Goal: Information Seeking & Learning: Check status

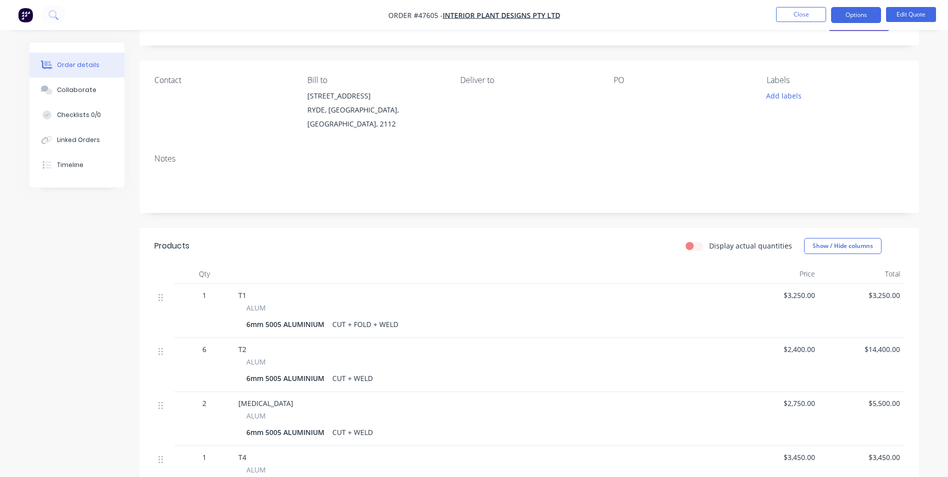
scroll to position [100, 0]
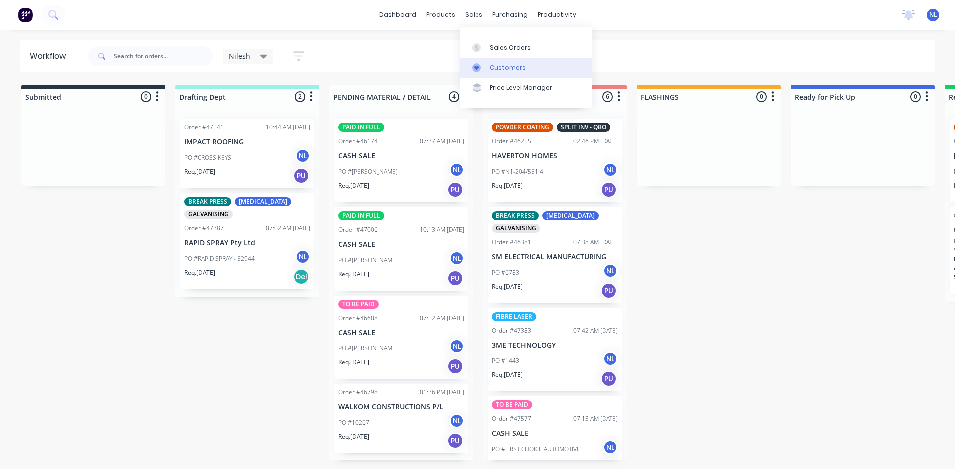
click at [476, 68] on icon at bounding box center [476, 68] width 5 height 4
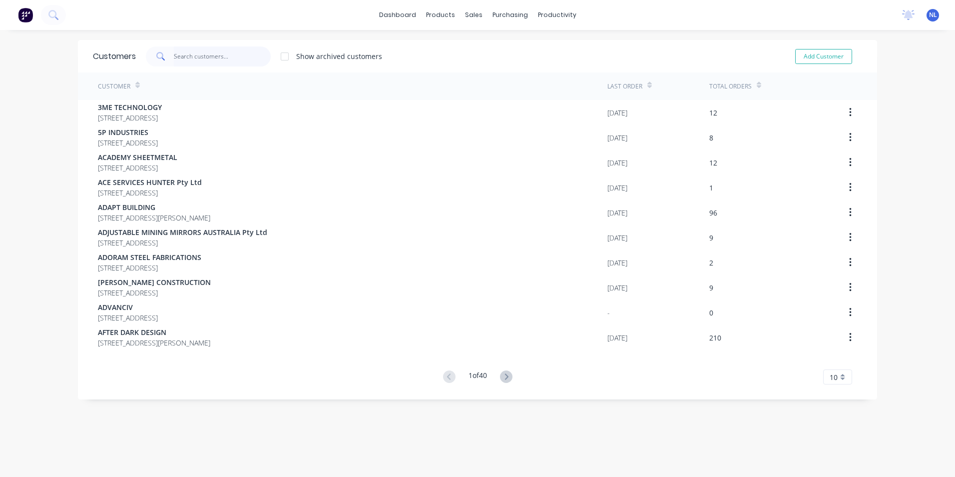
click at [216, 50] on input "text" at bounding box center [222, 56] width 97 height 20
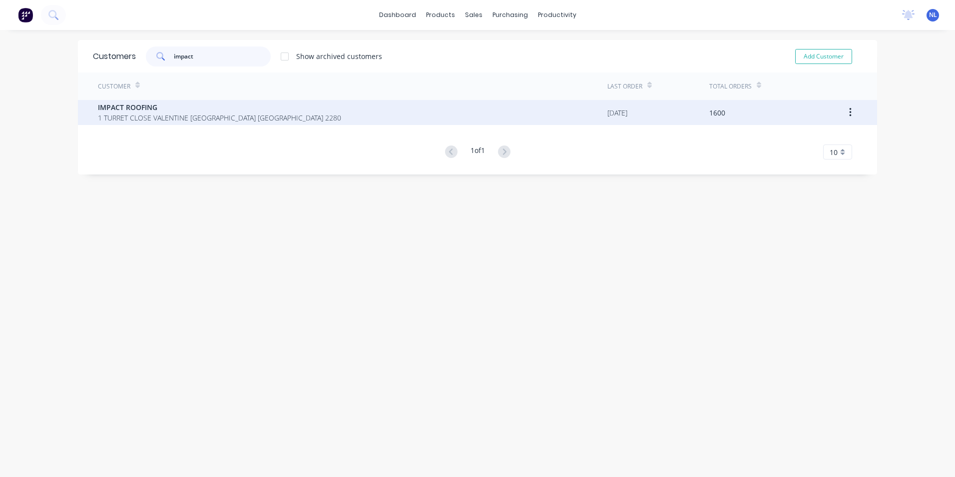
type input "impact"
click at [235, 109] on span "IMPACT ROOFING" at bounding box center [219, 107] width 243 height 10
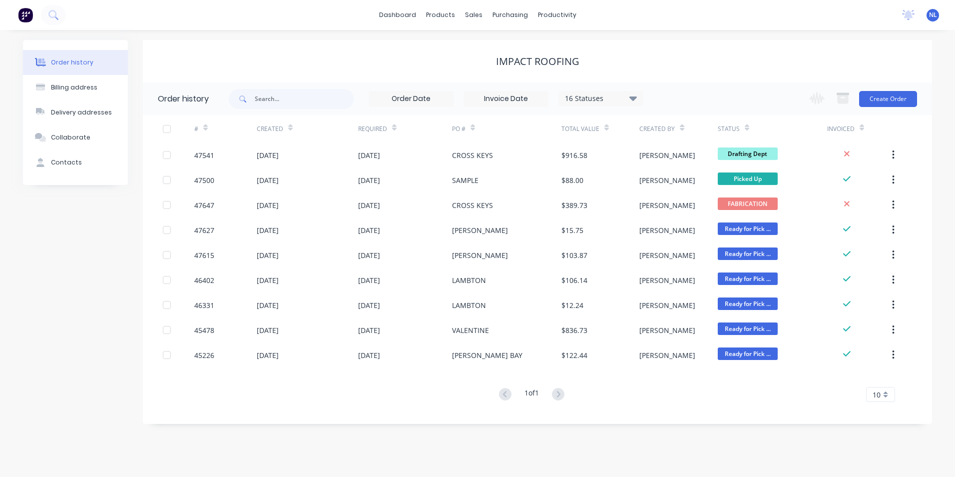
click at [588, 100] on div "16 Statuses" at bounding box center [601, 98] width 84 height 11
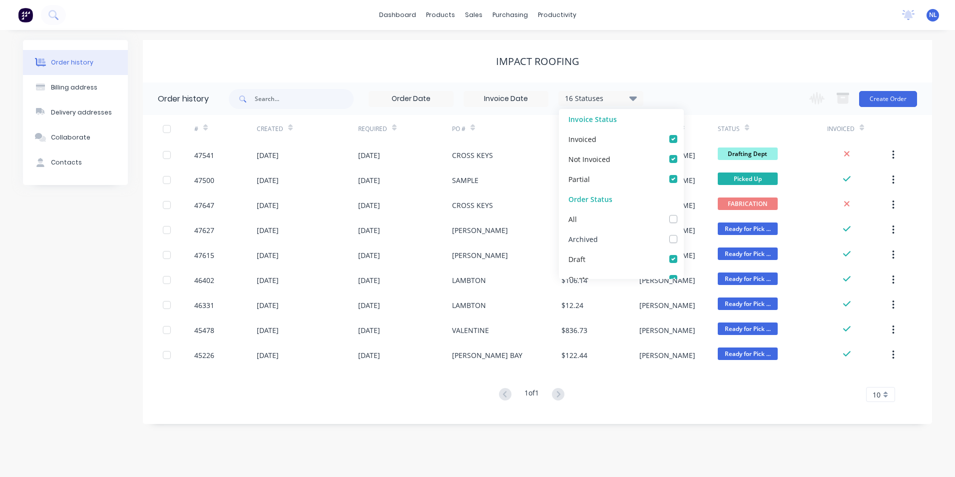
click at [684, 233] on label at bounding box center [684, 233] width 0 height 0
click at [684, 240] on input "checkbox" at bounding box center [688, 237] width 8 height 9
checkbox input "true"
click at [718, 100] on div "17 Statuses Invoice Status Invoiced Not Invoiced Partial Order Status All Archi…" at bounding box center [581, 98] width 704 height 32
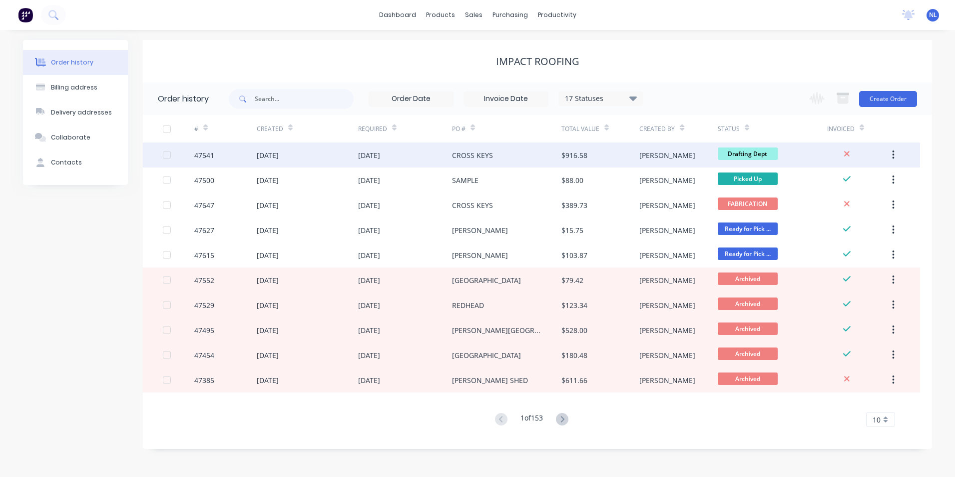
click at [546, 157] on div "CROSS KEYS" at bounding box center [506, 154] width 109 height 25
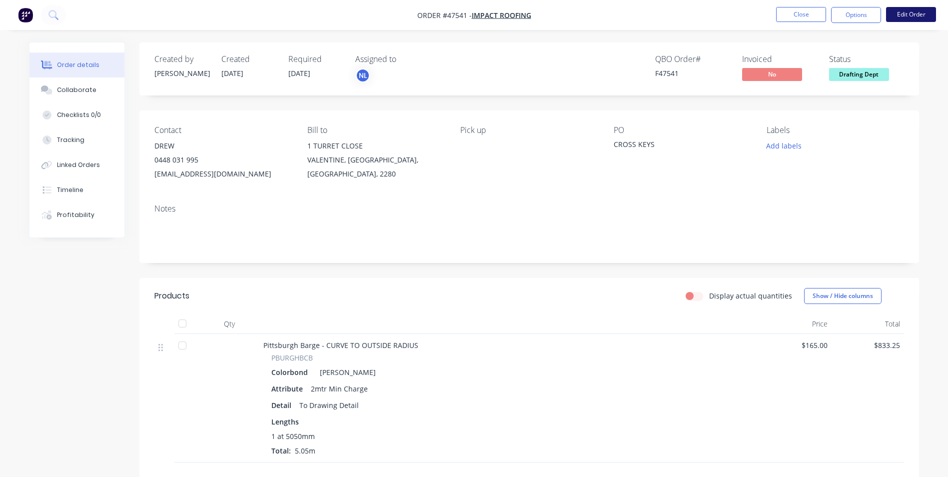
click at [902, 14] on button "Edit Order" at bounding box center [911, 14] width 50 height 15
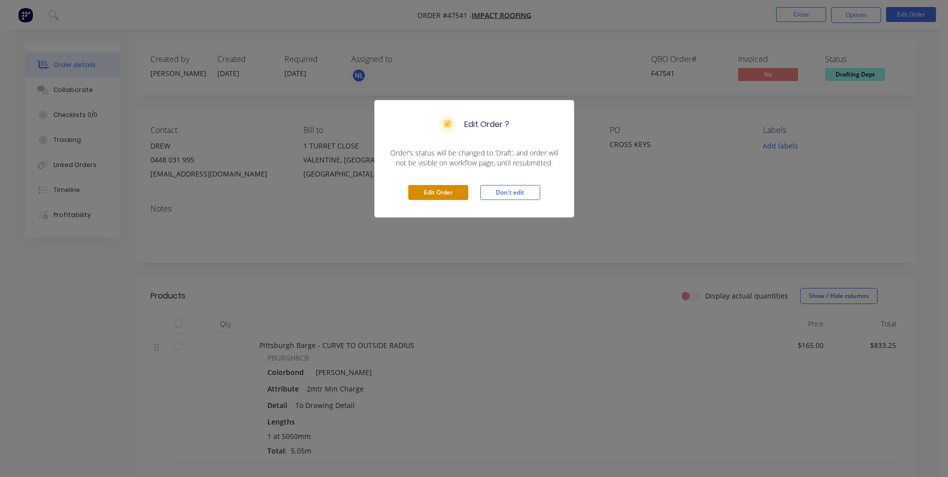
click at [465, 198] on button "Edit Order" at bounding box center [438, 192] width 60 height 15
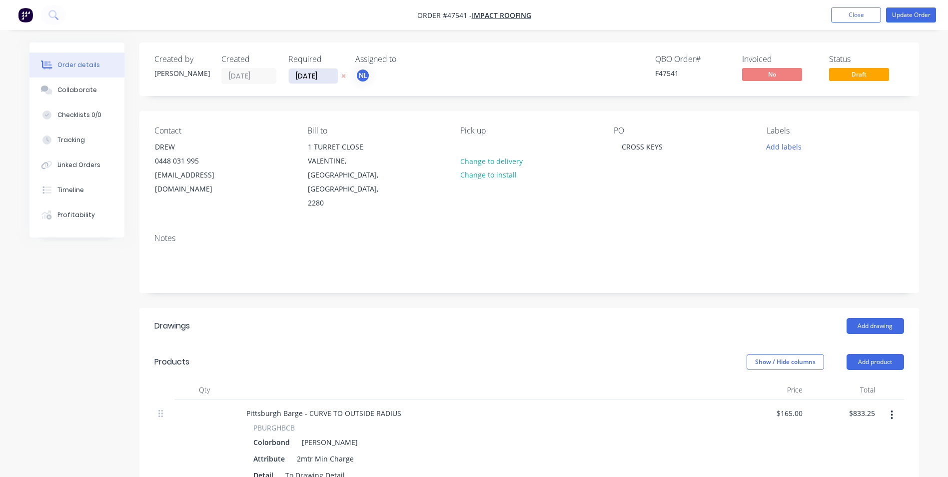
click at [317, 72] on input "[DATE]" at bounding box center [313, 75] width 49 height 15
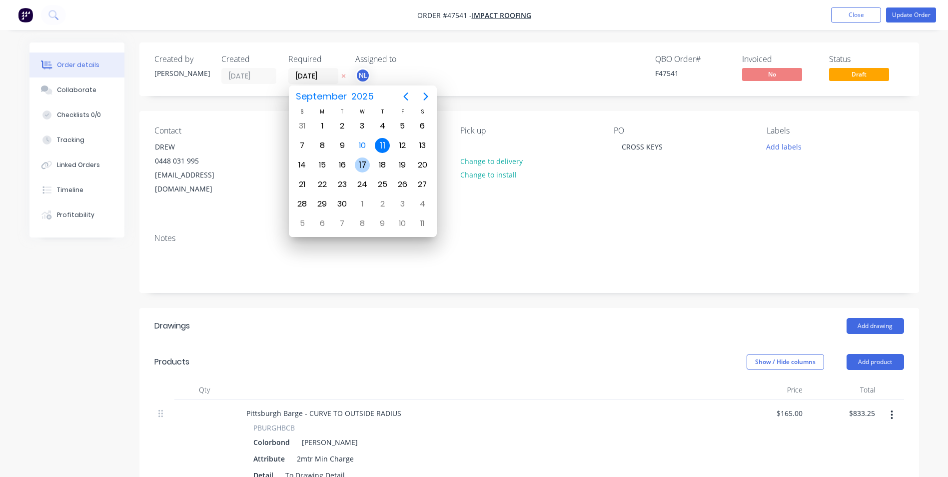
click at [354, 166] on div "17" at bounding box center [362, 164] width 20 height 19
type input "[DATE]"
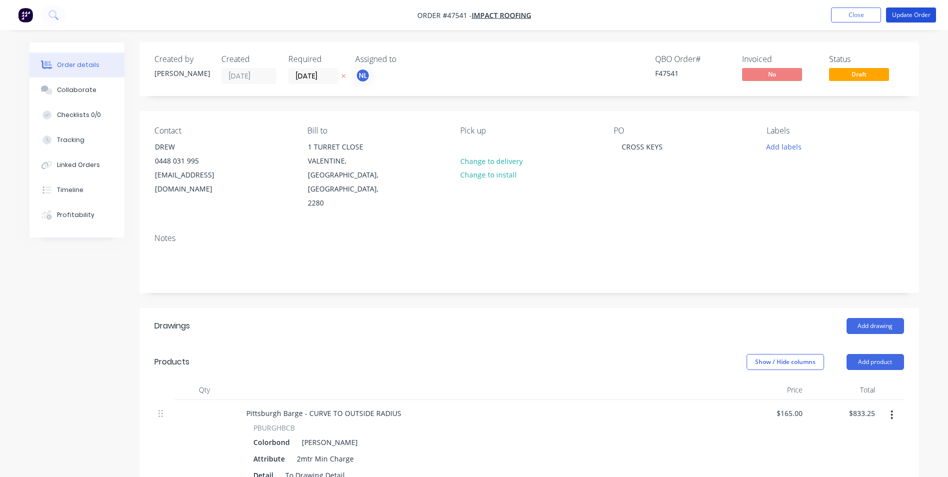
drag, startPoint x: 920, startPoint y: 16, endPoint x: 913, endPoint y: 38, distance: 23.5
click at [913, 38] on div "Order #47541 - IMPACT ROOFING Add product Close Update Order Order details Coll…" at bounding box center [474, 401] width 948 height 803
click at [67, 100] on button "Collaborate" at bounding box center [76, 89] width 95 height 25
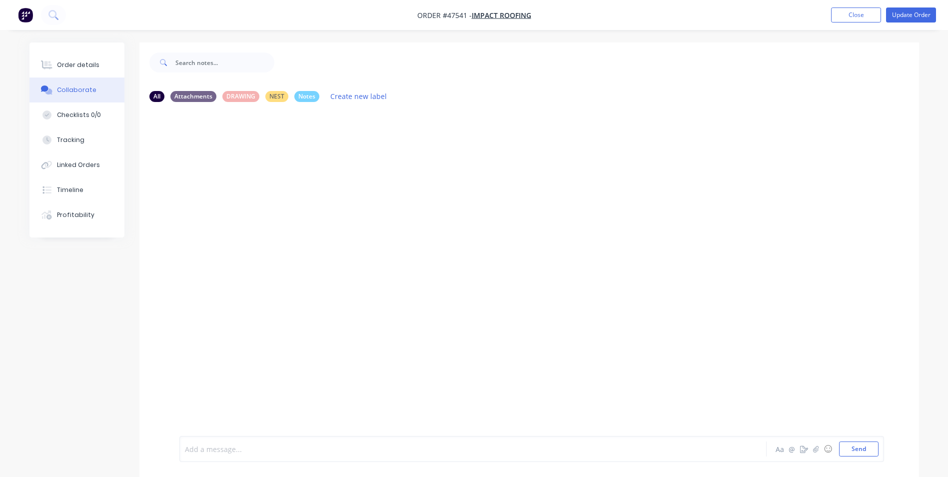
click at [260, 449] on div at bounding box center [445, 449] width 520 height 10
click at [848, 446] on button "Send" at bounding box center [858, 448] width 39 height 15
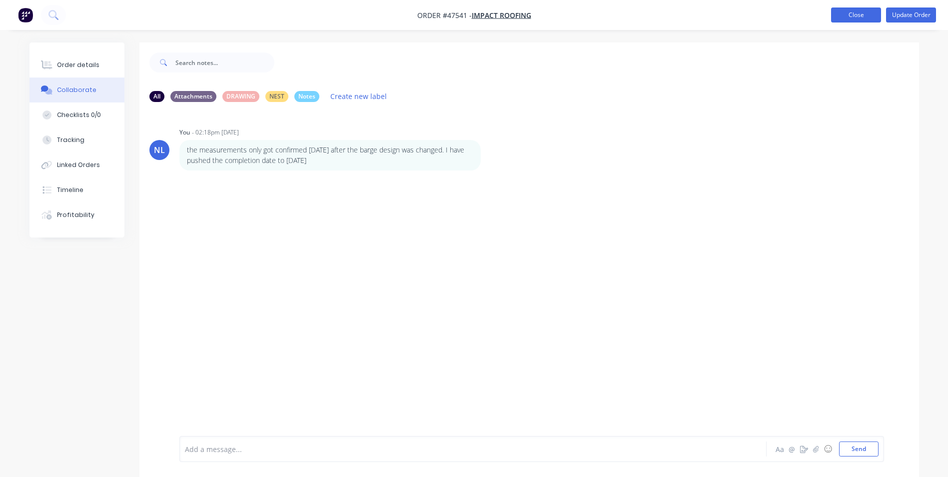
click at [850, 9] on button "Close" at bounding box center [856, 14] width 50 height 15
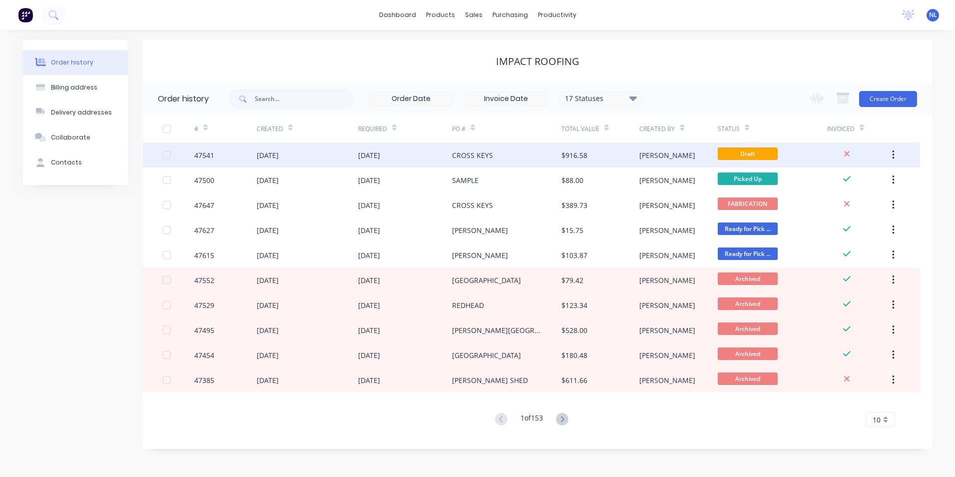
click at [665, 163] on div "[PERSON_NAME]" at bounding box center [679, 154] width 78 height 25
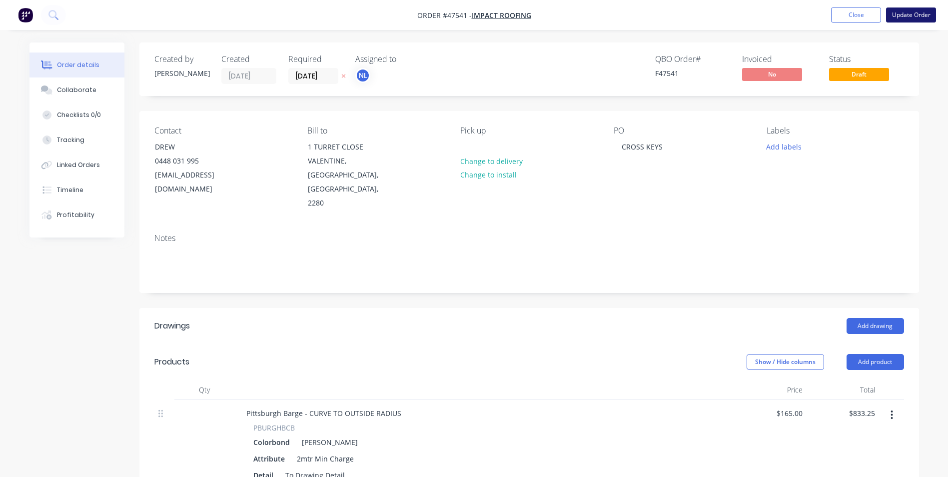
click at [899, 12] on button "Update Order" at bounding box center [911, 14] width 50 height 15
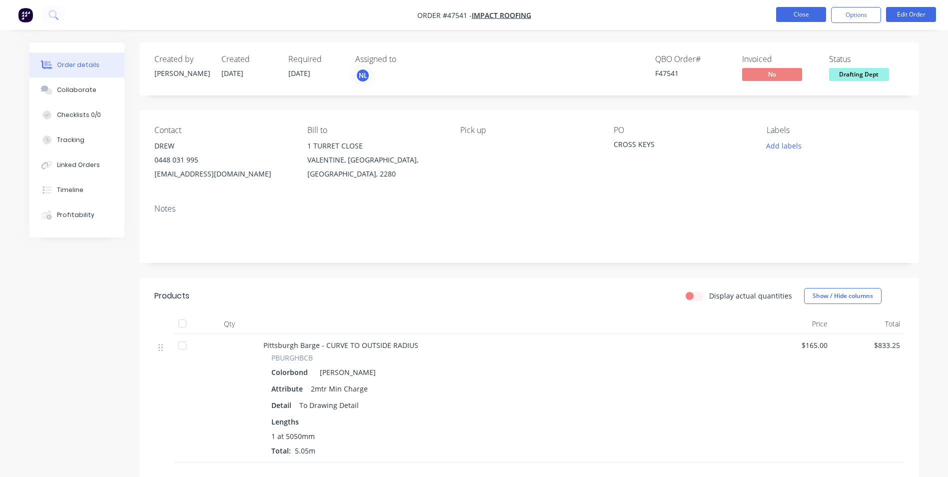
click at [798, 11] on button "Close" at bounding box center [801, 14] width 50 height 15
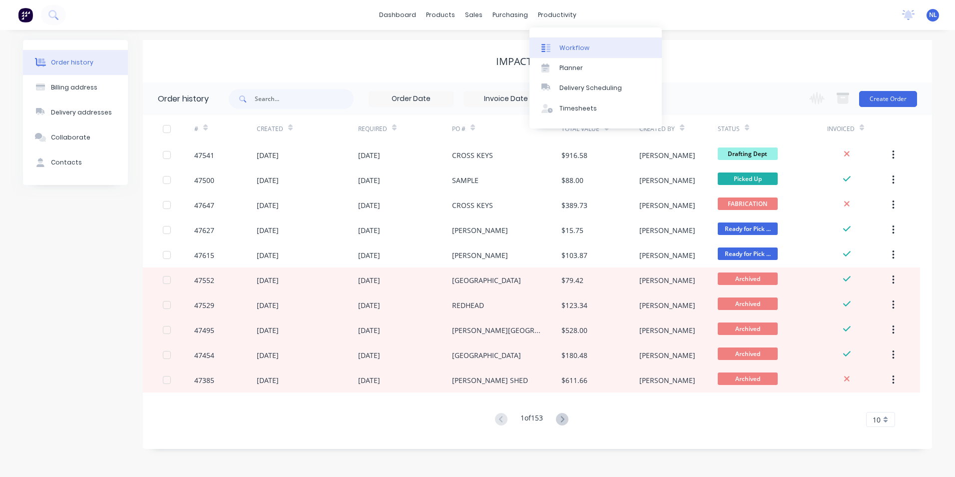
click at [575, 50] on div "Workflow" at bounding box center [575, 47] width 30 height 9
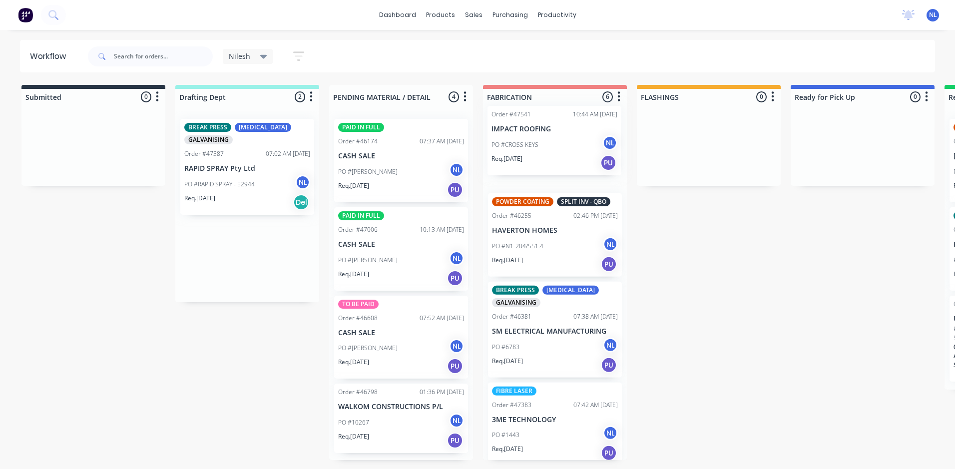
drag, startPoint x: 243, startPoint y: 176, endPoint x: 553, endPoint y: 163, distance: 310.6
click at [553, 163] on div "Submitted 0 Sort By Created date Required date Order number Customer name Most …" at bounding box center [826, 272] width 1666 height 375
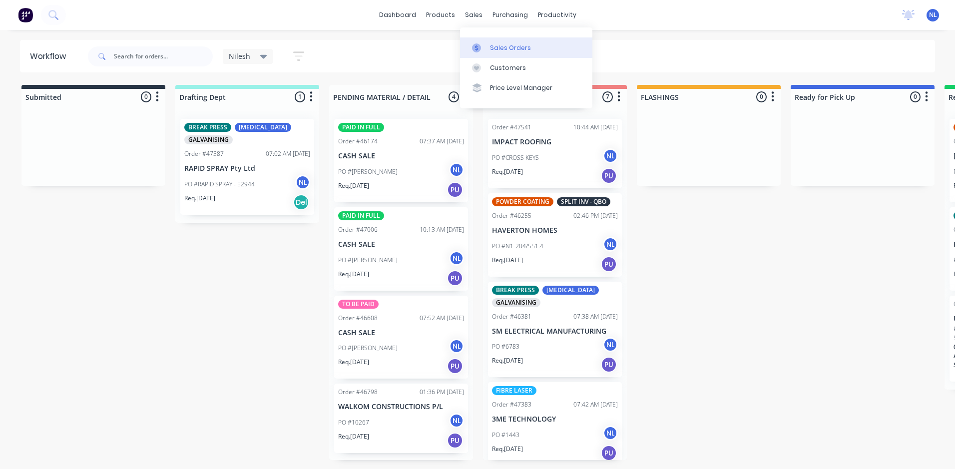
click at [491, 45] on div "Sales Orders" at bounding box center [510, 47] width 41 height 9
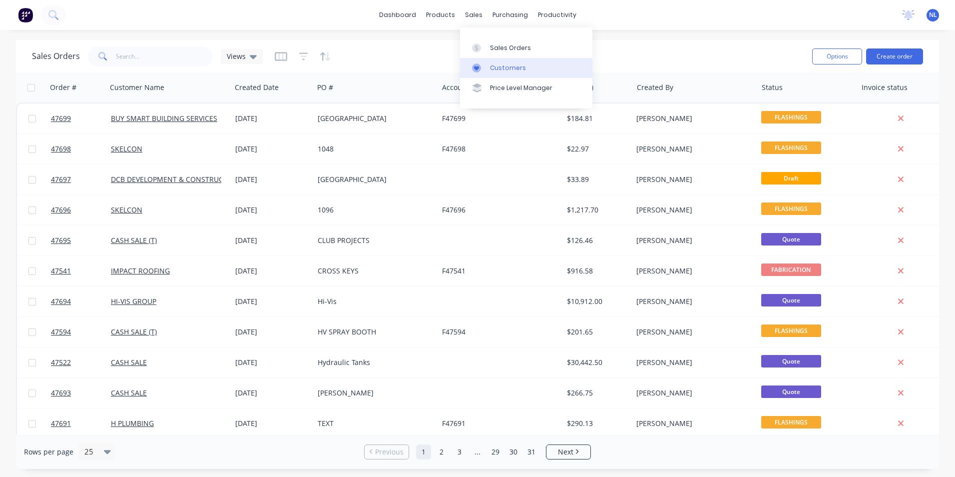
click at [500, 58] on link "Customers" at bounding box center [526, 68] width 132 height 20
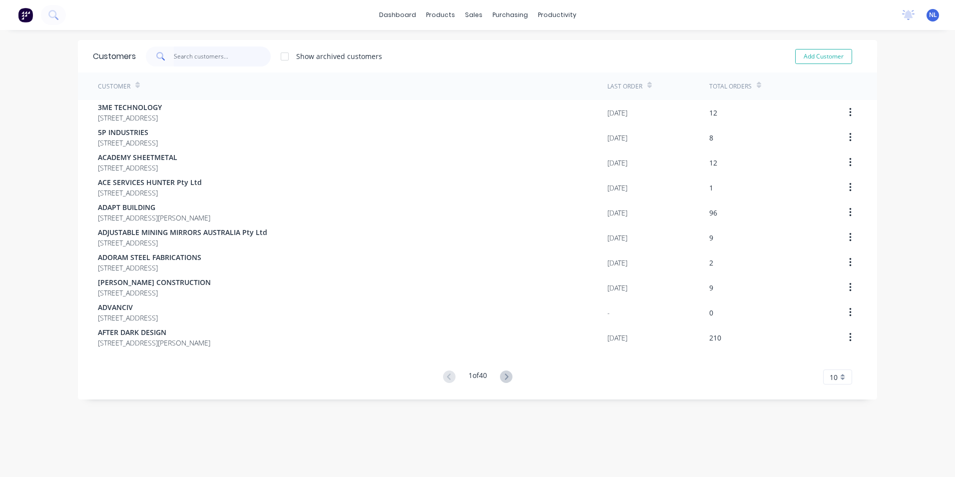
click at [223, 61] on input "text" at bounding box center [222, 56] width 97 height 20
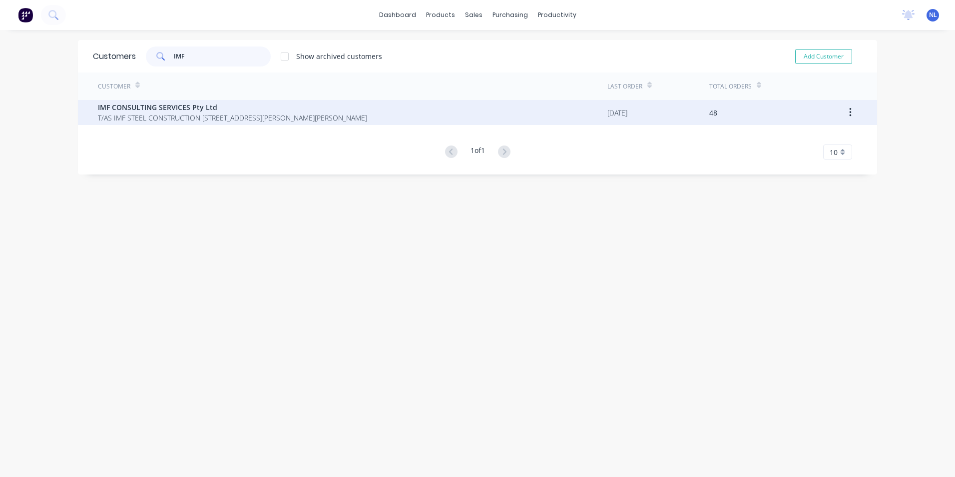
type input "IMF"
click at [233, 115] on span "T/AS IMF STEEL CONSTRUCTION [STREET_ADDRESS][PERSON_NAME][PERSON_NAME]" at bounding box center [232, 117] width 269 height 10
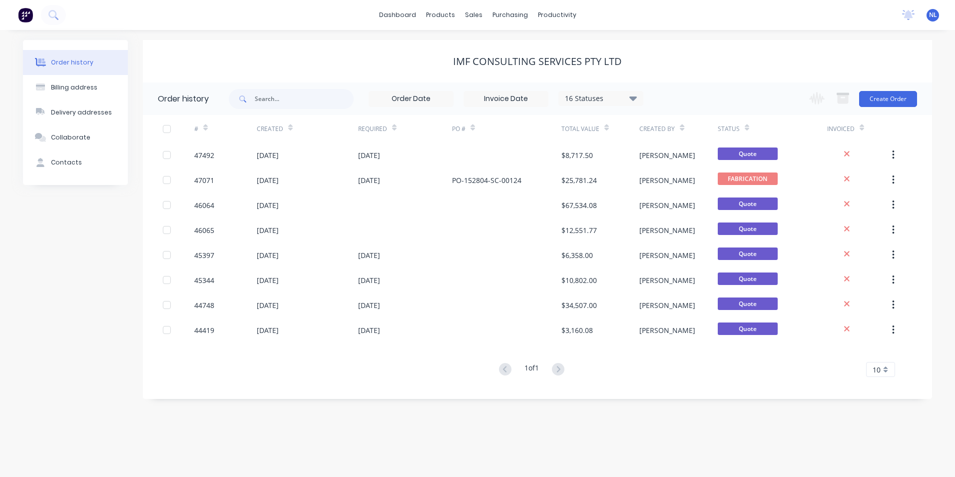
click at [585, 100] on div "16 Statuses" at bounding box center [601, 98] width 84 height 11
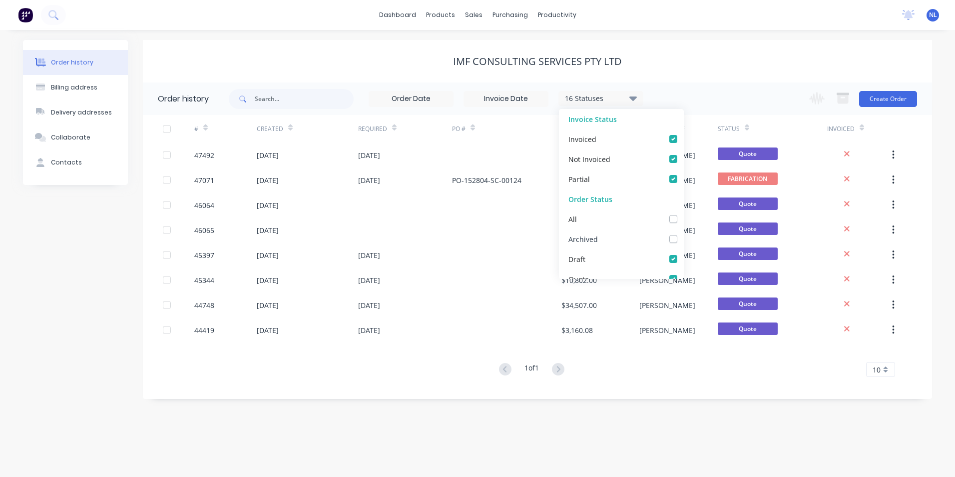
click at [684, 233] on label at bounding box center [684, 233] width 0 height 0
click at [684, 241] on input "checkbox" at bounding box center [688, 237] width 8 height 9
checkbox input "true"
click at [786, 51] on div "IMF CONSULTING SERVICES Pty Ltd" at bounding box center [537, 61] width 789 height 42
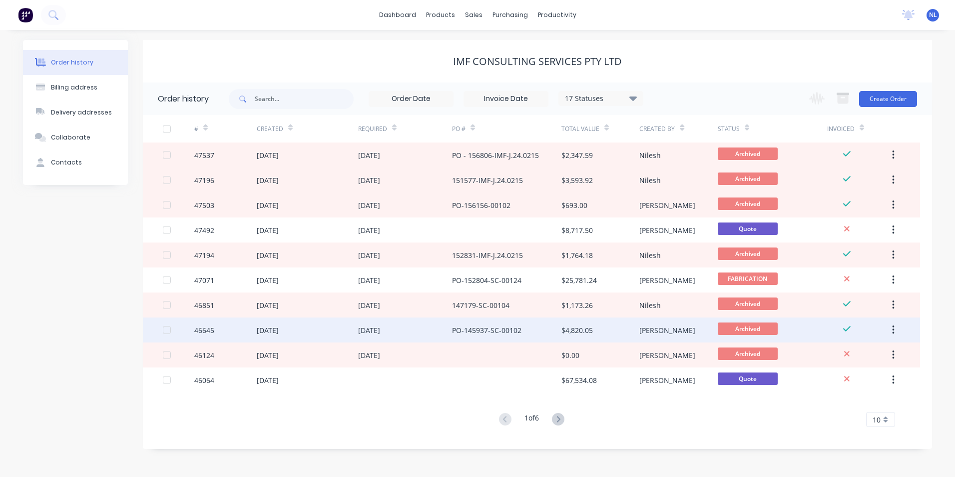
click at [533, 329] on div "PO-145937-SC-00102" at bounding box center [506, 329] width 109 height 25
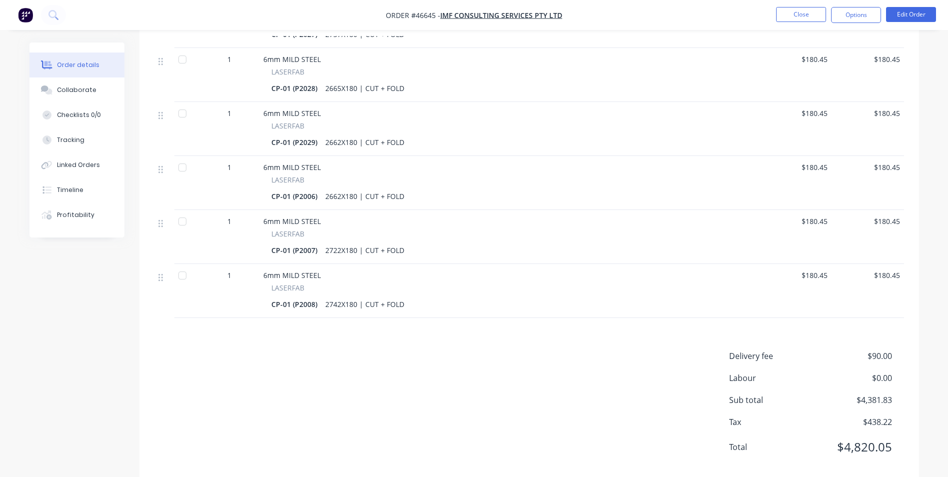
scroll to position [804, 0]
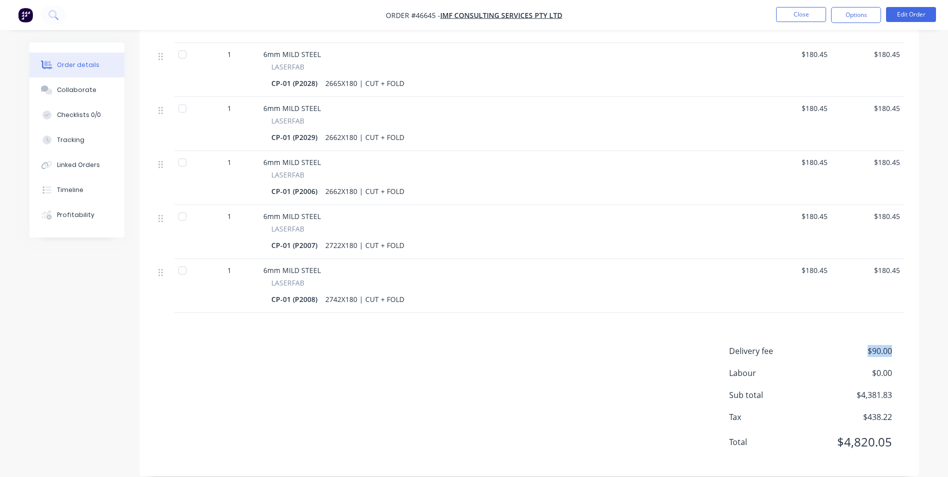
drag, startPoint x: 893, startPoint y: 344, endPoint x: 825, endPoint y: 341, distance: 68.0
click at [825, 345] on div "Delivery fee $90.00" at bounding box center [816, 356] width 175 height 22
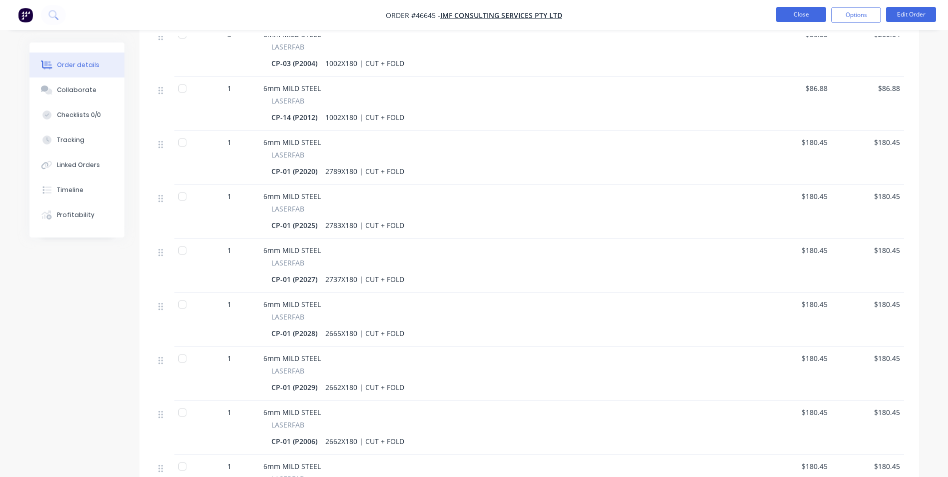
click at [813, 18] on button "Close" at bounding box center [801, 14] width 50 height 15
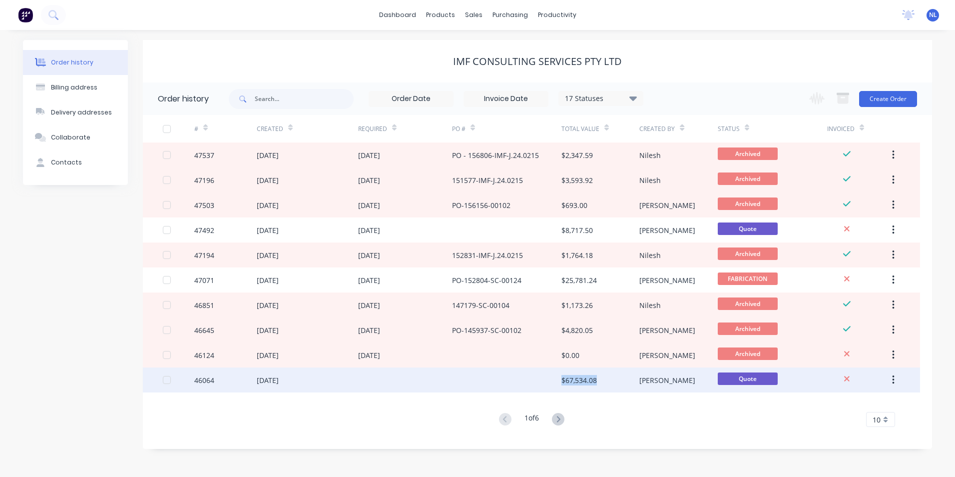
drag, startPoint x: 604, startPoint y: 381, endPoint x: 556, endPoint y: 378, distance: 48.6
click at [556, 378] on div "46064 [DATE] $67,534.08 Stuart Quote" at bounding box center [531, 379] width 777 height 25
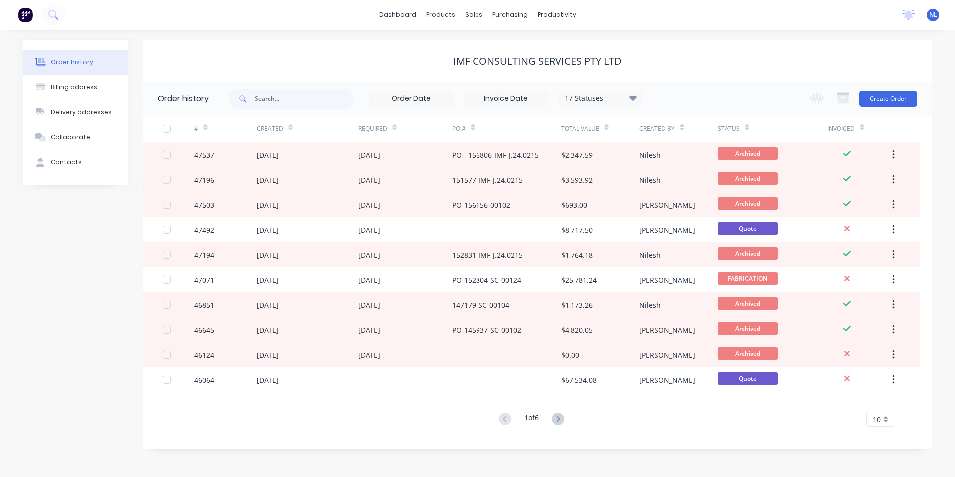
click at [459, 396] on div "# Created Required PO # Total Value Created By Status Invoiced 47537 [DATE] [DA…" at bounding box center [531, 271] width 777 height 312
click at [565, 418] on icon at bounding box center [558, 419] width 12 height 12
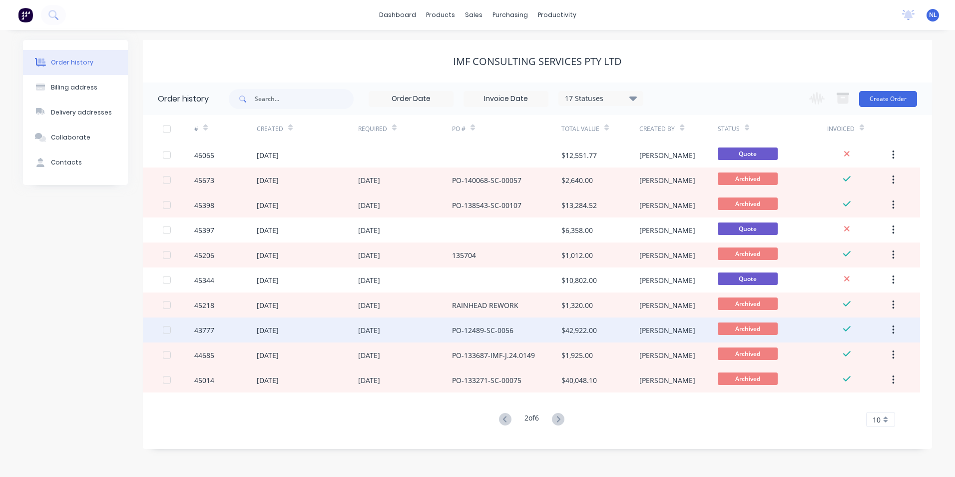
click at [536, 336] on div "PO-12489-SC-0056" at bounding box center [506, 329] width 109 height 25
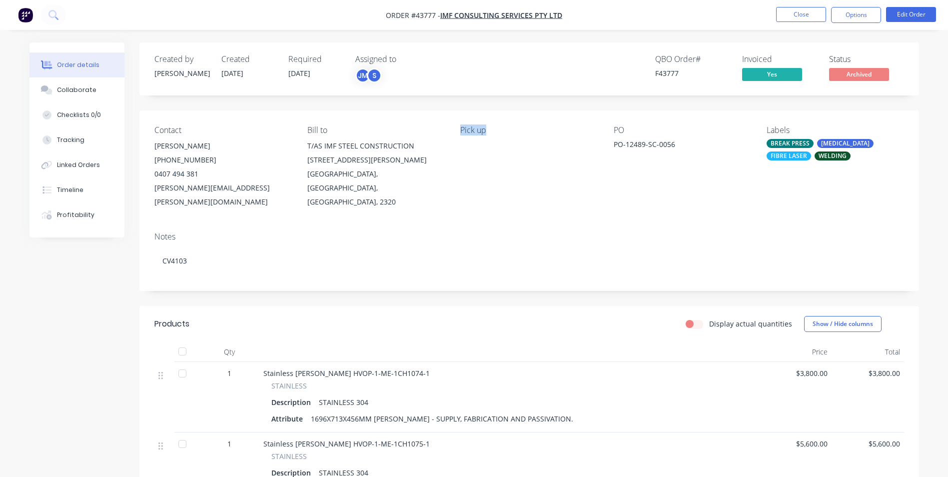
drag, startPoint x: 492, startPoint y: 132, endPoint x: 455, endPoint y: 132, distance: 37.5
click at [455, 132] on div "Contact [PERSON_NAME] [PHONE_NUMBER] [PERSON_NAME][EMAIL_ADDRESS][PERSON_NAME][…" at bounding box center [528, 166] width 779 height 113
click at [792, 19] on button "Close" at bounding box center [801, 14] width 50 height 15
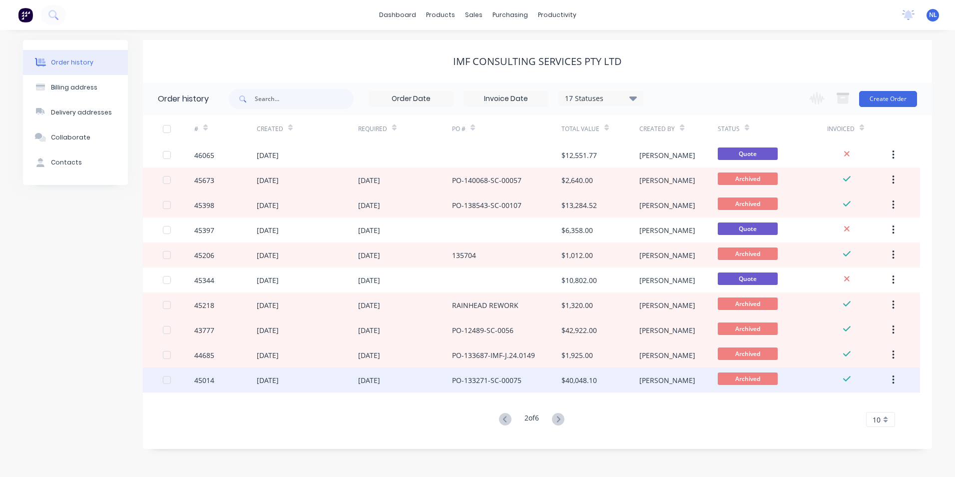
click at [554, 380] on div "PO-133271-SC-00075" at bounding box center [506, 379] width 109 height 25
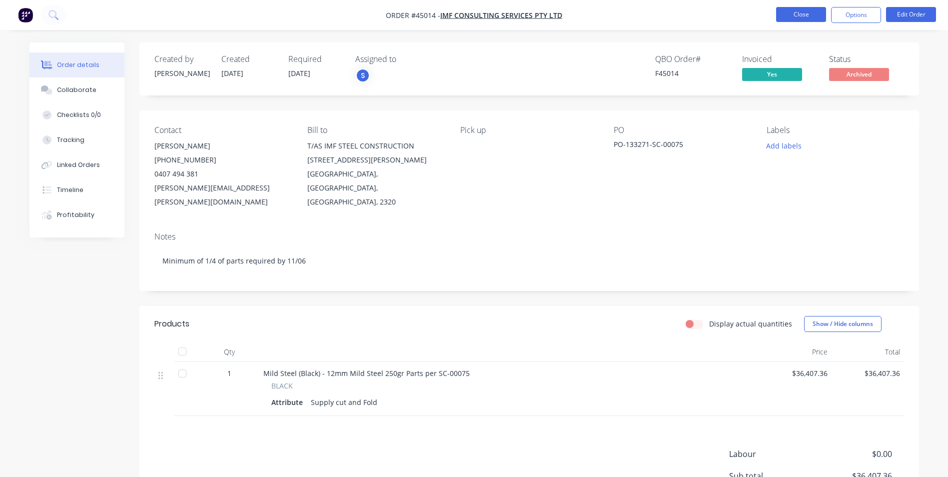
click at [796, 19] on button "Close" at bounding box center [801, 14] width 50 height 15
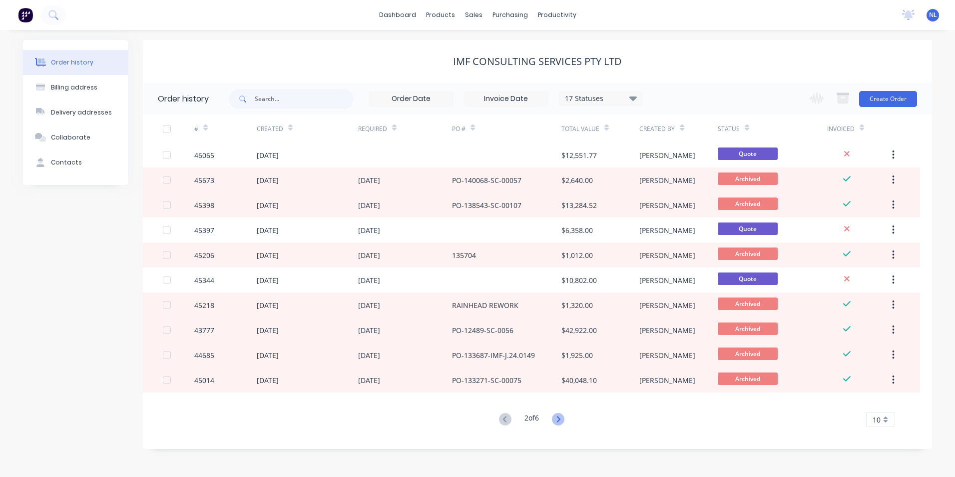
click at [559, 415] on icon at bounding box center [558, 419] width 12 height 12
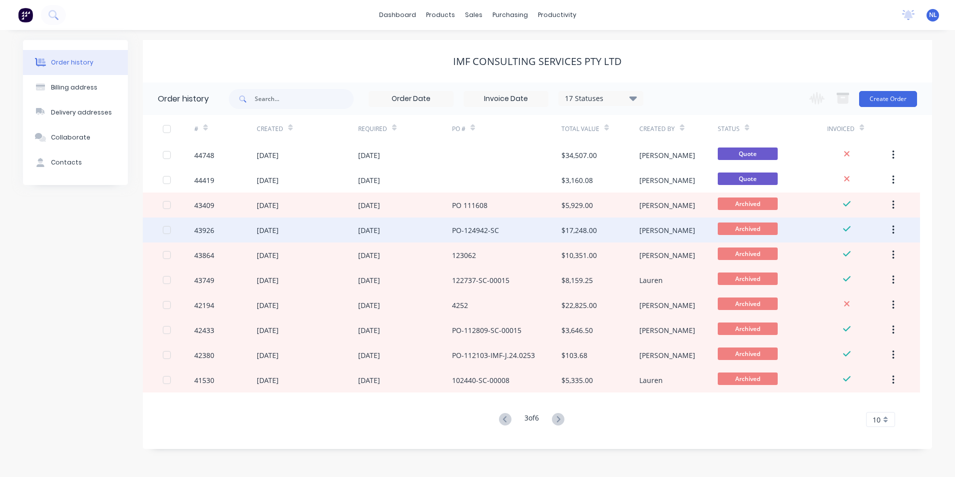
click at [652, 231] on div "[PERSON_NAME]" at bounding box center [668, 230] width 56 height 10
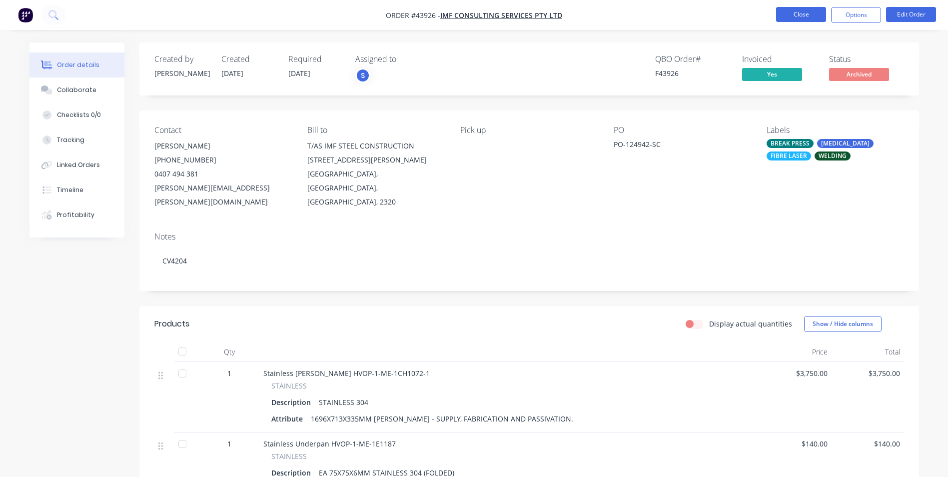
click at [813, 19] on button "Close" at bounding box center [801, 14] width 50 height 15
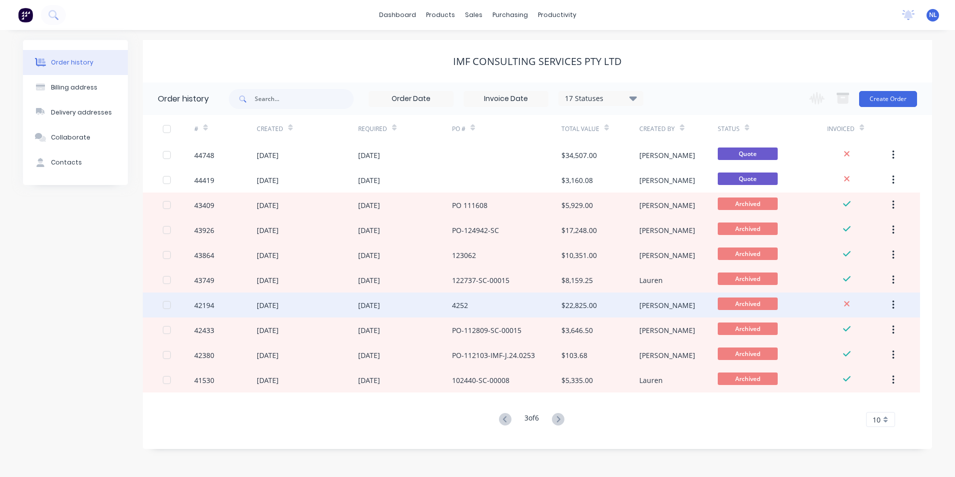
click at [648, 303] on div "[PERSON_NAME]" at bounding box center [668, 305] width 56 height 10
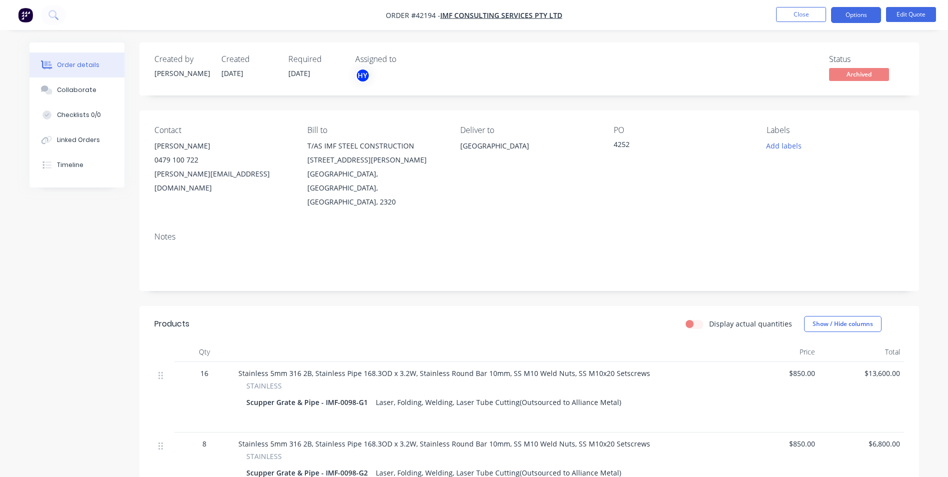
scroll to position [190, 0]
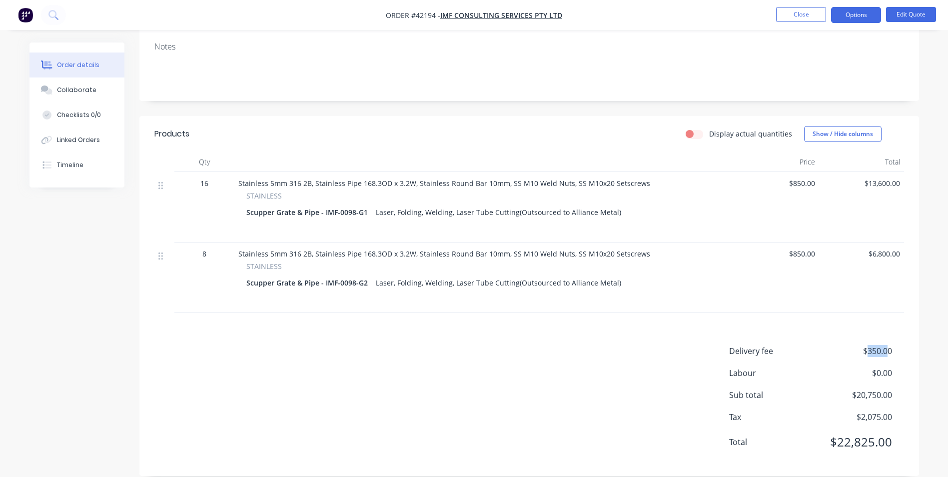
drag, startPoint x: 886, startPoint y: 336, endPoint x: 867, endPoint y: 339, distance: 19.7
click at [867, 345] on span "$350.00" at bounding box center [854, 351] width 74 height 12
drag, startPoint x: 867, startPoint y: 339, endPoint x: 813, endPoint y: 336, distance: 53.5
click at [813, 345] on span "Delivery fee" at bounding box center [773, 351] width 89 height 12
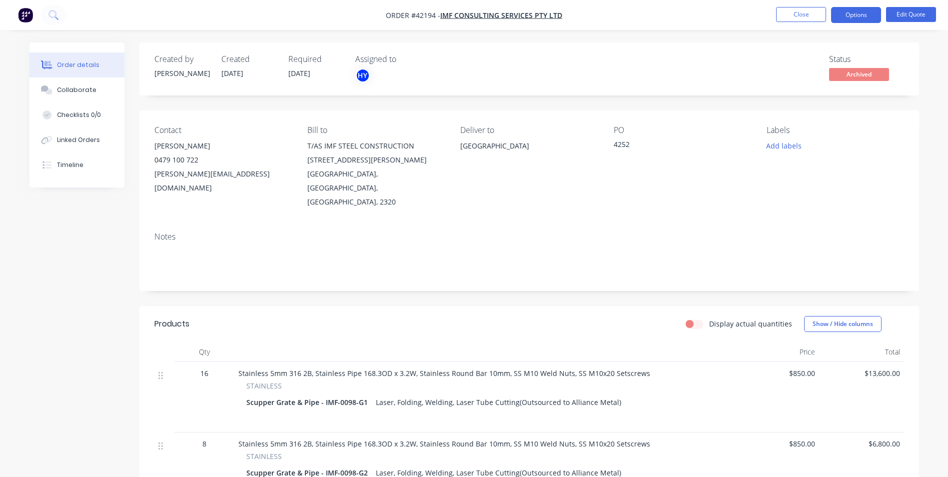
drag, startPoint x: 316, startPoint y: 76, endPoint x: 300, endPoint y: 77, distance: 16.5
click at [300, 77] on span "[DATE]" at bounding box center [299, 72] width 22 height 9
